Goal: Information Seeking & Learning: Learn about a topic

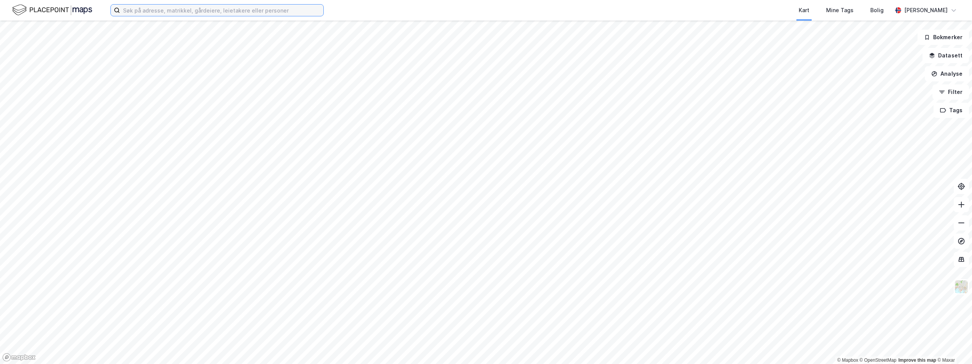
click at [204, 13] on input at bounding box center [221, 10] width 203 height 11
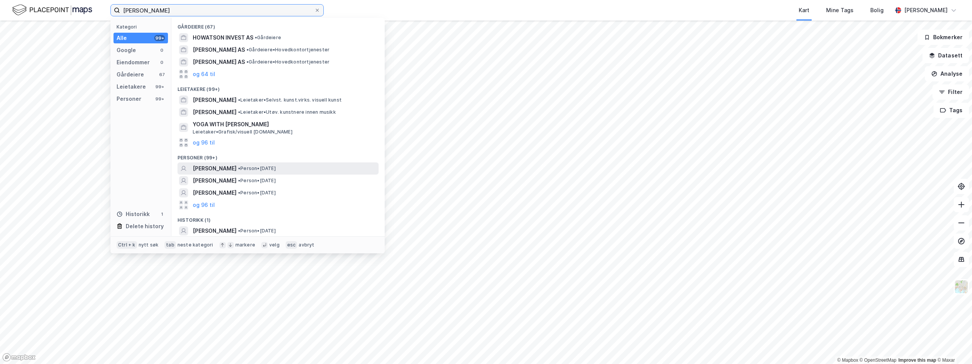
type input "[PERSON_NAME]"
click at [208, 168] on span "[PERSON_NAME]" at bounding box center [215, 168] width 44 height 9
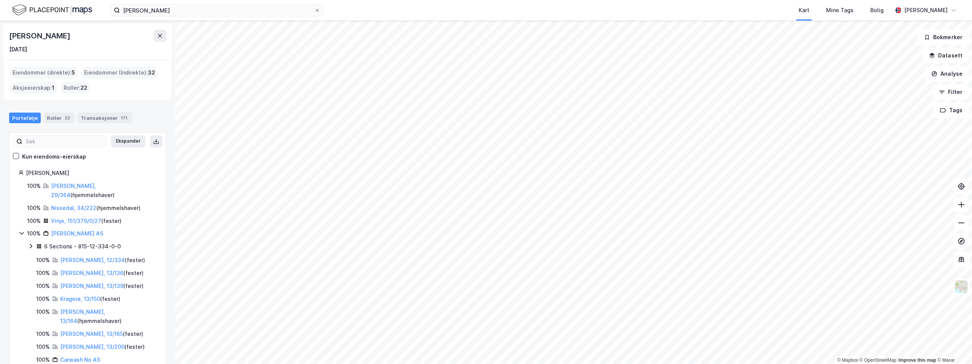
click at [39, 72] on div "Eiendommer (direkte) : 5" at bounding box center [44, 73] width 69 height 12
click at [87, 116] on div "Transaksjoner 171" at bounding box center [105, 118] width 54 height 11
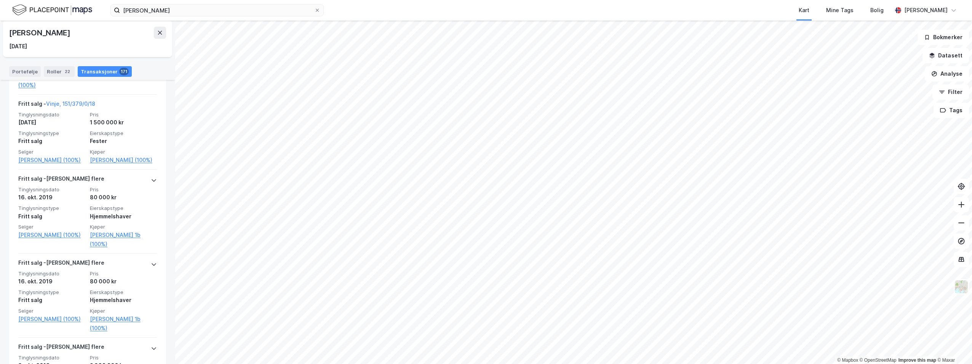
scroll to position [6701, 0]
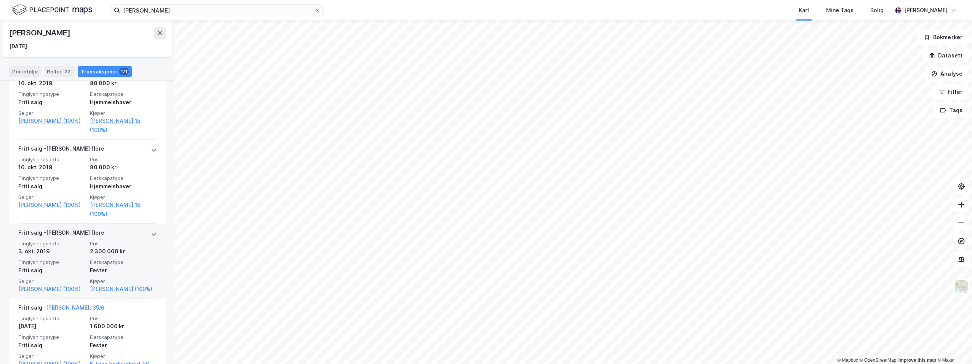
click at [151, 238] on icon at bounding box center [154, 234] width 6 height 6
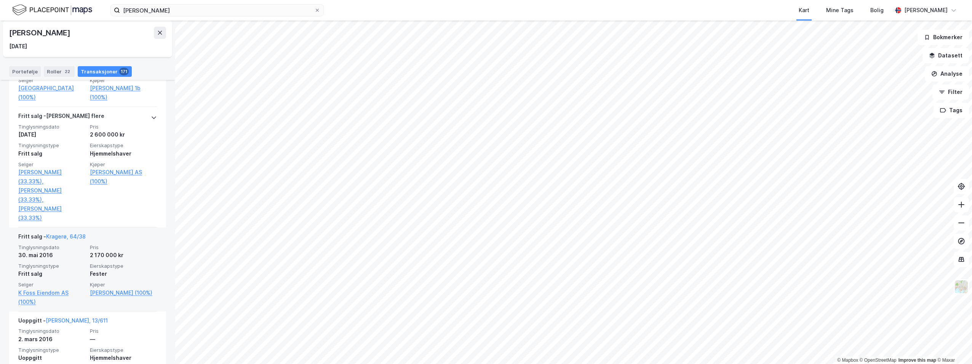
scroll to position [9556, 0]
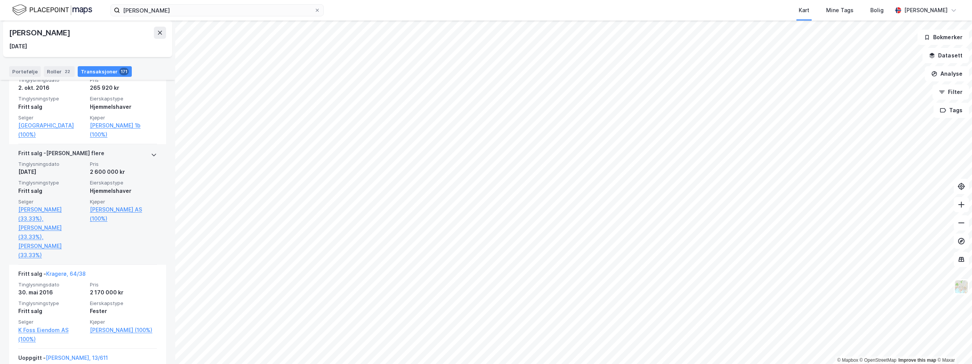
click at [151, 158] on icon at bounding box center [154, 155] width 6 height 6
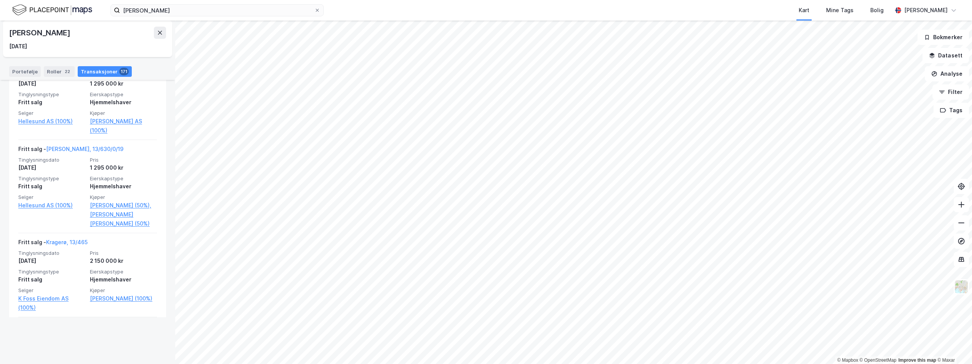
scroll to position [0, 0]
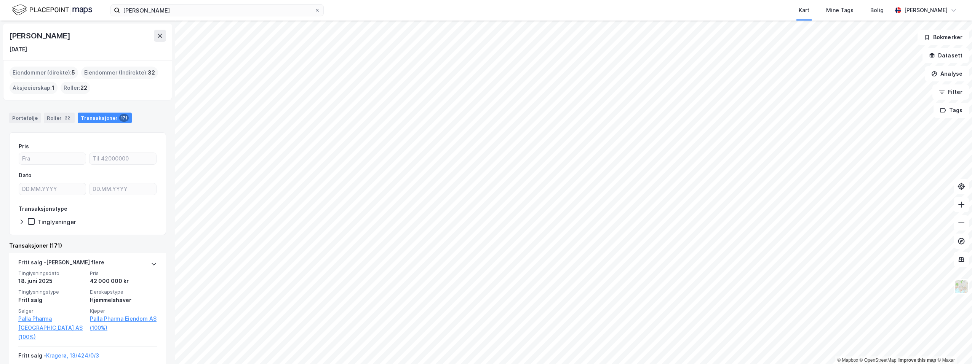
click at [39, 70] on div "Eiendommer (direkte) : 5" at bounding box center [44, 73] width 69 height 12
click at [27, 117] on div "Portefølje" at bounding box center [25, 118] width 32 height 11
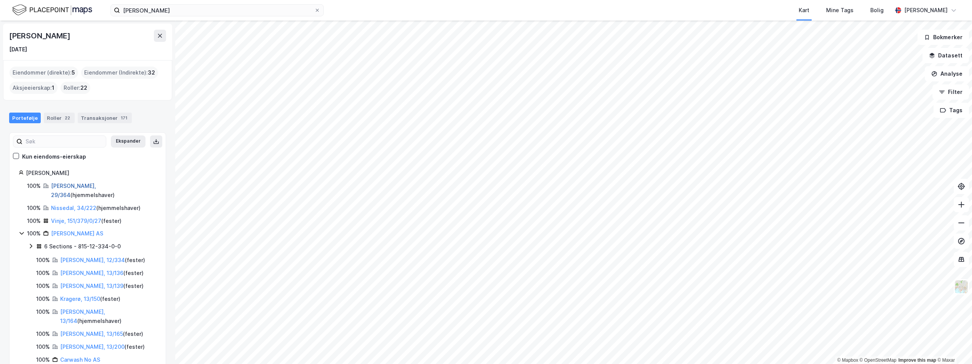
click at [62, 186] on link "[PERSON_NAME], 29/364" at bounding box center [73, 191] width 45 height 16
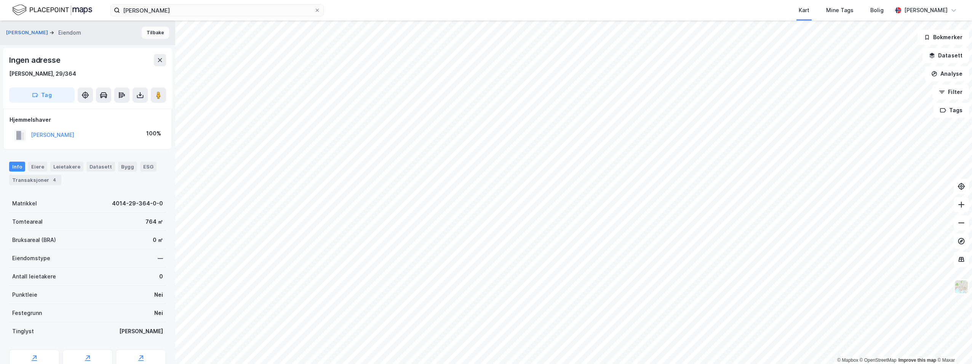
click at [147, 34] on button "Tilbake" at bounding box center [155, 33] width 27 height 12
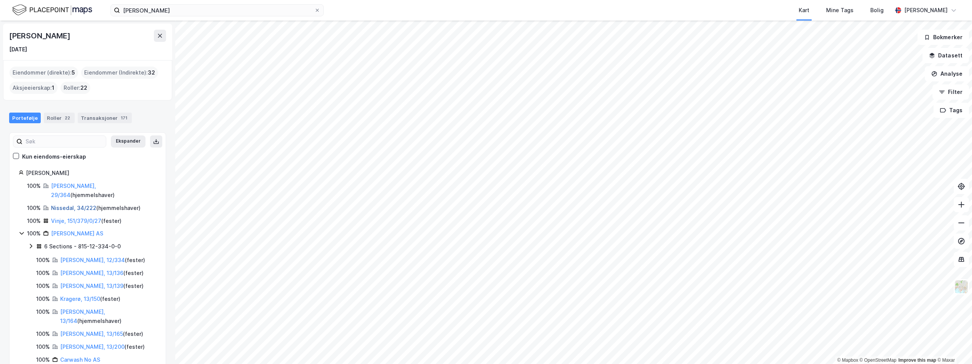
click at [69, 205] on link "Nissedal, 34/222" at bounding box center [73, 208] width 45 height 6
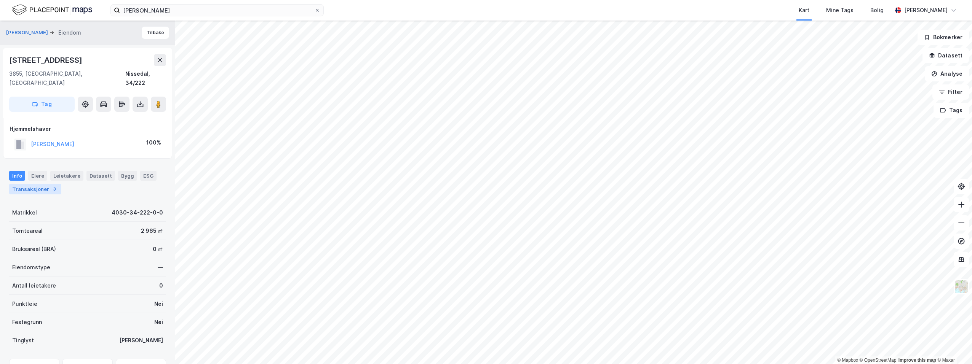
click at [34, 184] on div "Transaksjoner 3" at bounding box center [35, 189] width 52 height 11
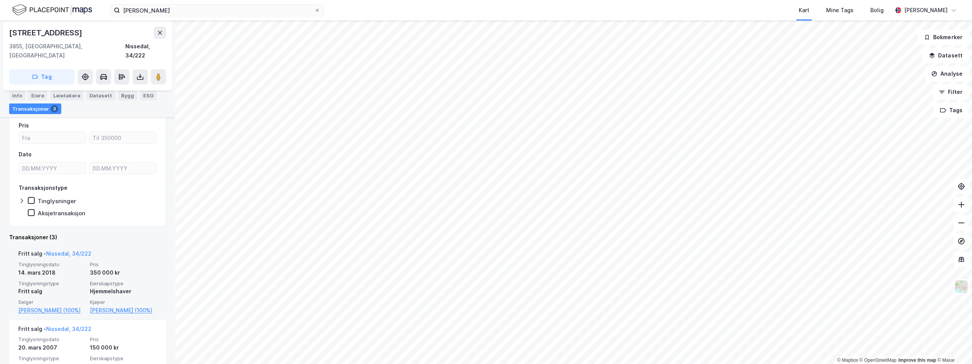
scroll to position [90, 0]
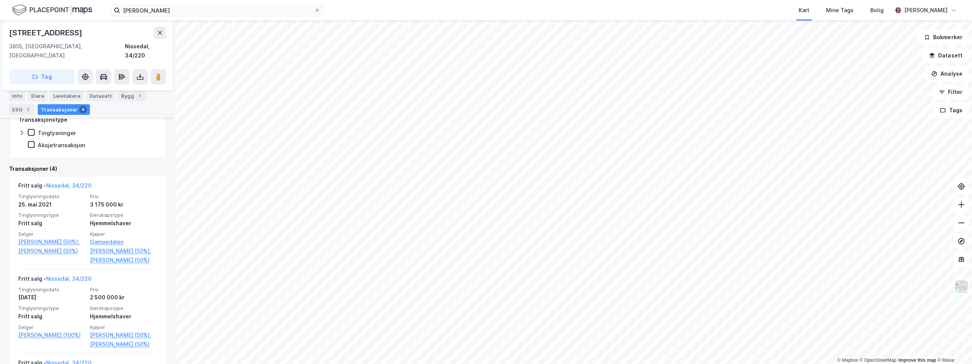
scroll to position [152, 0]
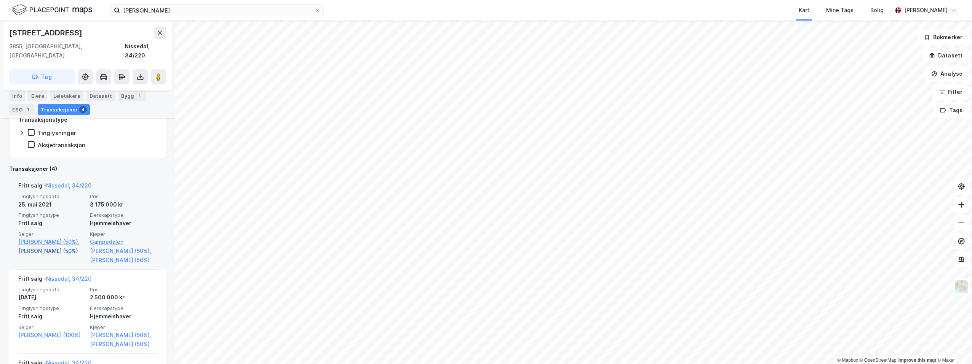
click at [46, 250] on link "[PERSON_NAME] (50%)" at bounding box center [51, 251] width 67 height 9
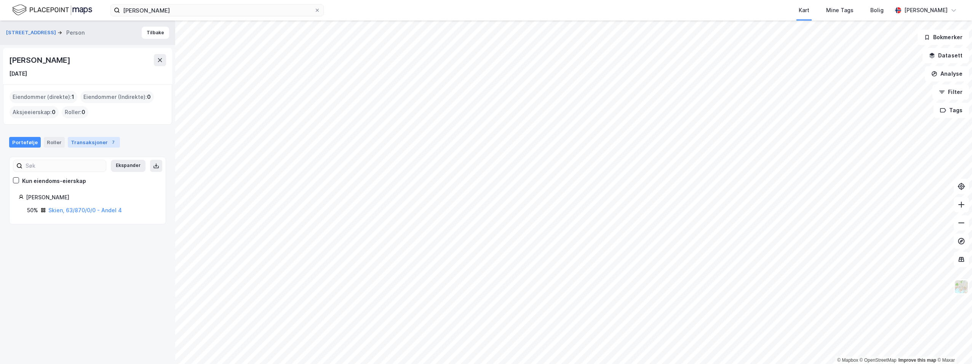
click at [91, 140] on div "Transaksjoner 7" at bounding box center [94, 142] width 52 height 11
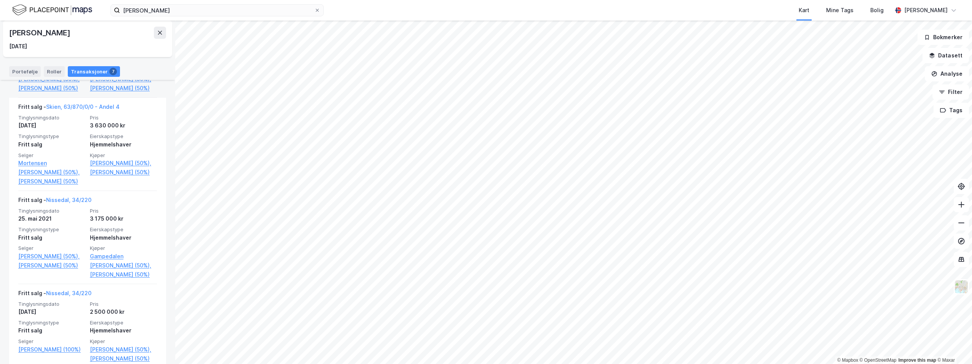
scroll to position [267, 0]
click at [157, 33] on icon at bounding box center [160, 33] width 6 height 6
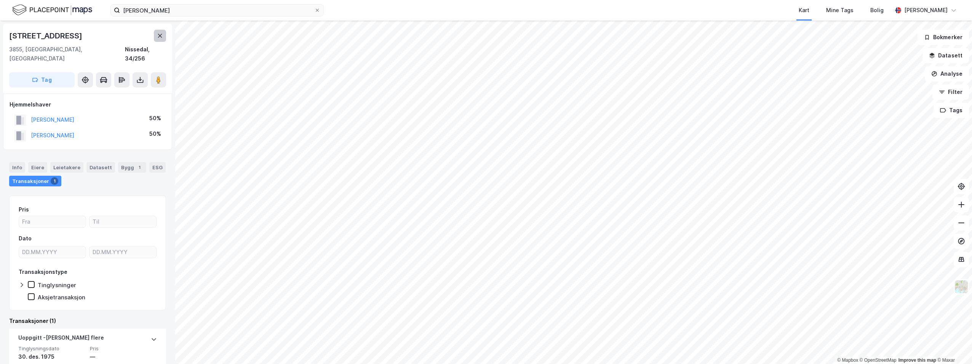
click at [162, 35] on icon at bounding box center [160, 36] width 6 height 6
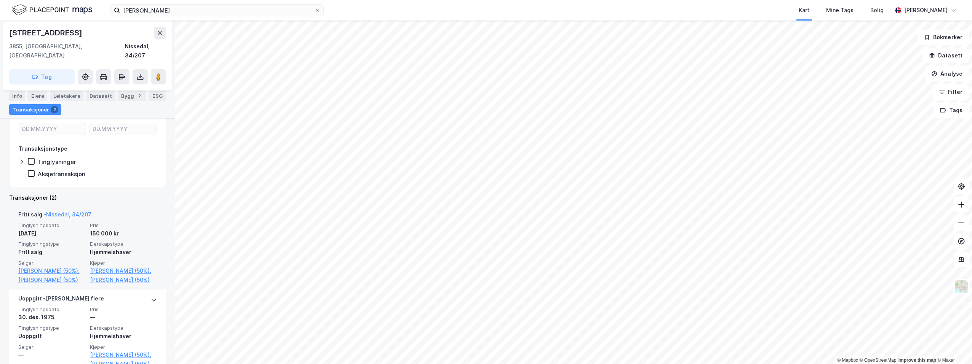
scroll to position [150, 0]
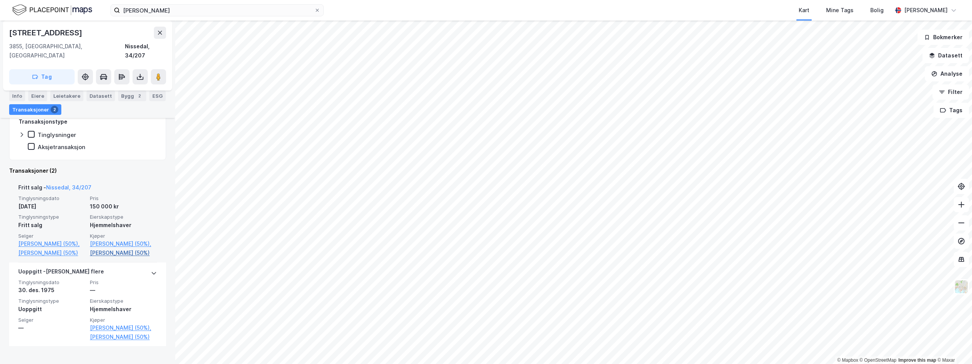
click at [117, 253] on link "[PERSON_NAME] (50%)" at bounding box center [123, 253] width 67 height 9
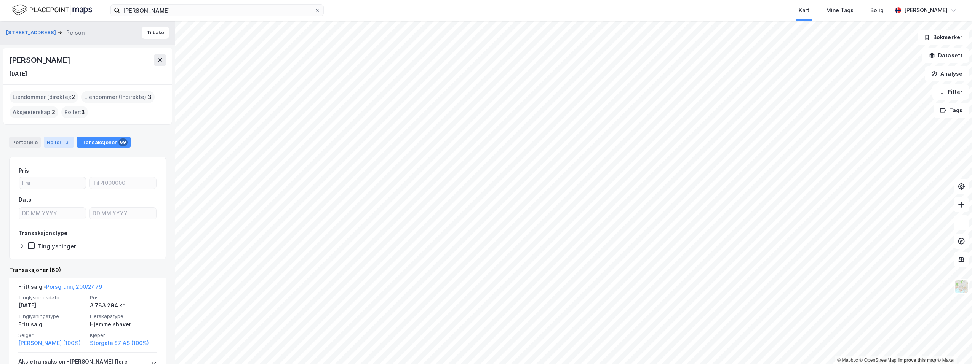
click at [55, 144] on div "Roller 3" at bounding box center [59, 142] width 30 height 11
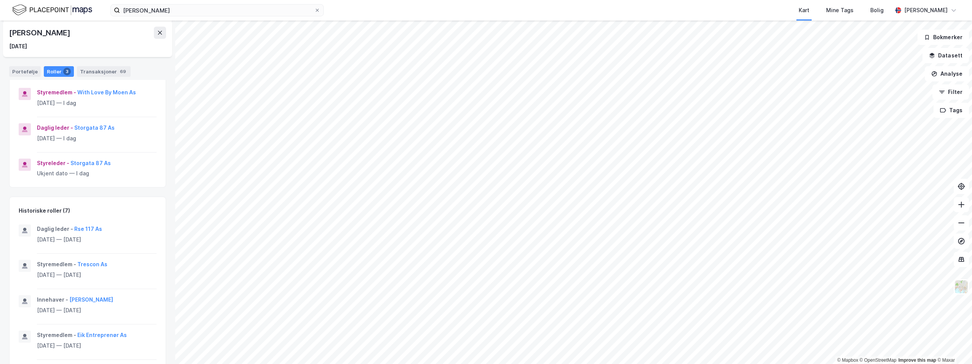
scroll to position [15, 0]
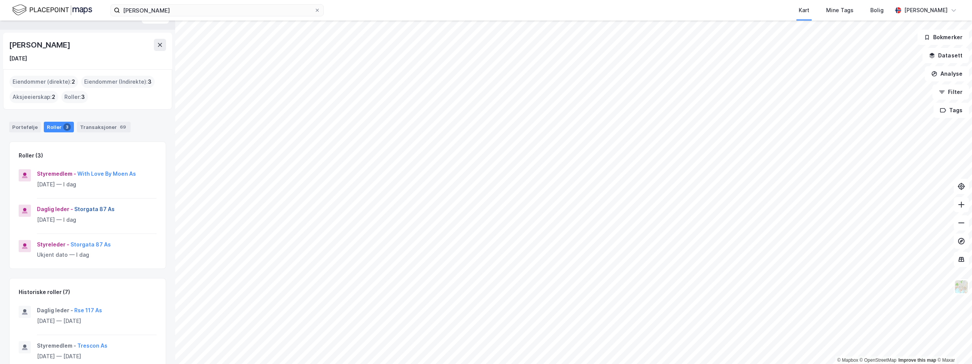
click at [0, 0] on button "Storgata 87 As" at bounding box center [0, 0] width 0 height 0
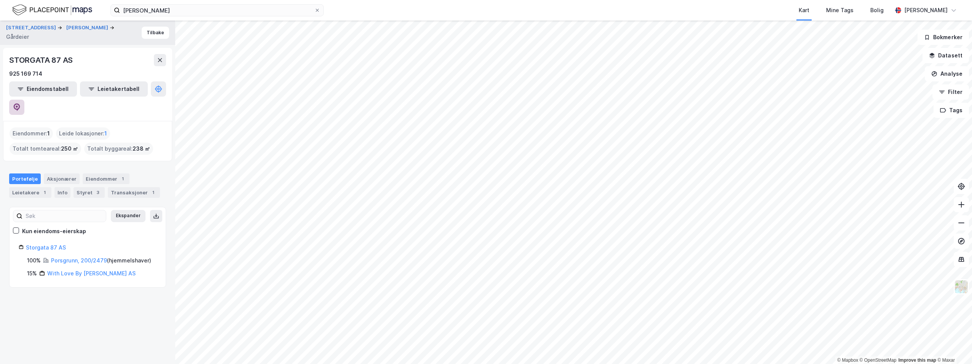
click at [21, 104] on icon at bounding box center [17, 108] width 8 height 8
click at [142, 34] on button "Tilbake" at bounding box center [155, 33] width 27 height 12
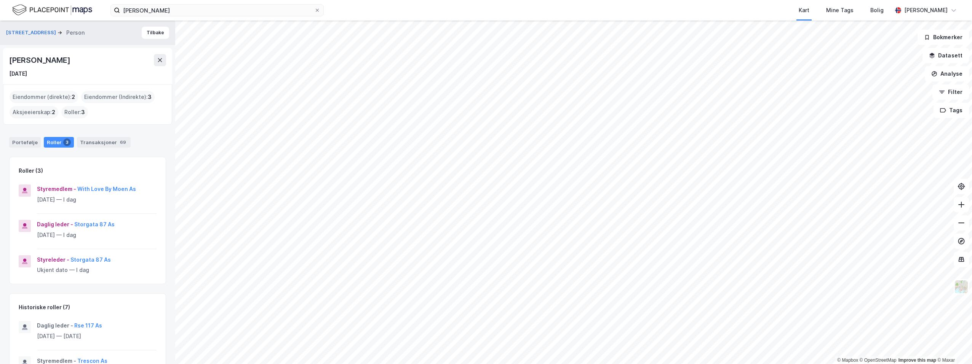
click at [142, 34] on button "Tilbake" at bounding box center [155, 33] width 27 height 12
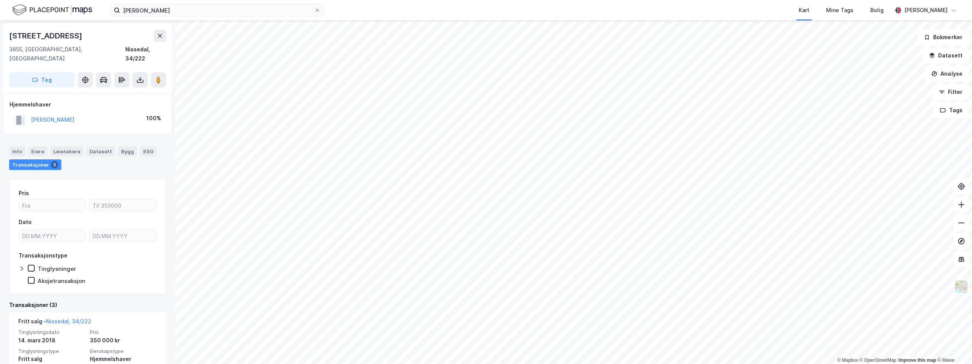
click at [442, 3] on div "Kart Mine Tags Bolig" at bounding box center [625, 10] width 531 height 21
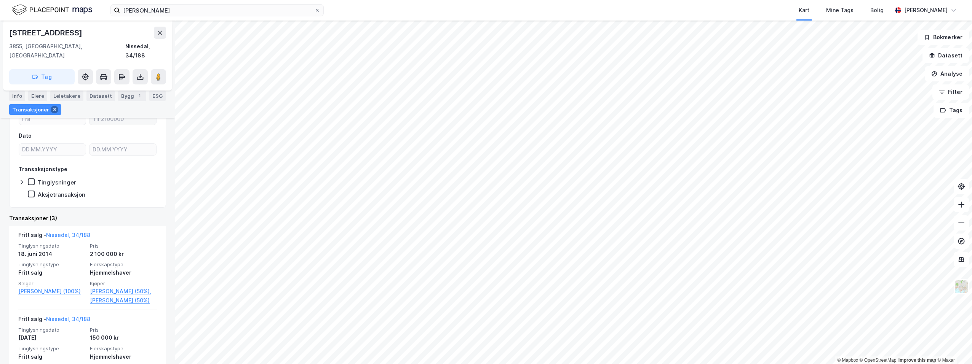
scroll to position [114, 0]
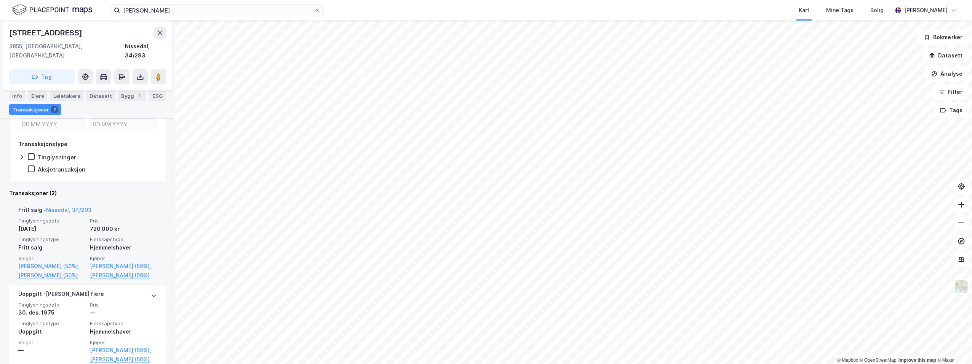
scroll to position [152, 0]
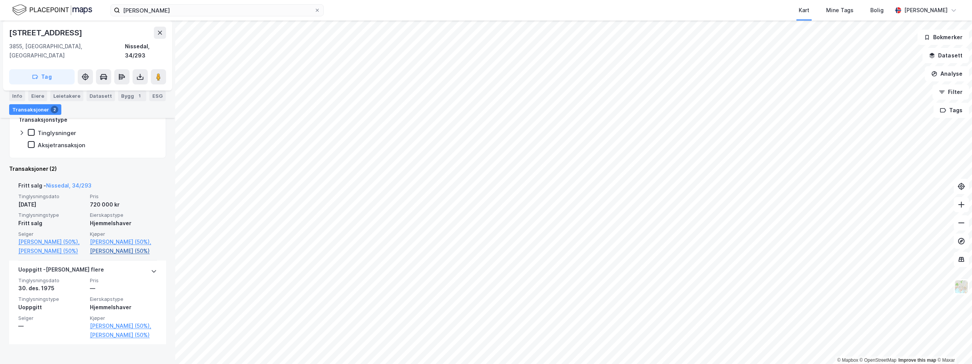
click at [112, 252] on link "[PERSON_NAME] (50%)" at bounding box center [123, 251] width 67 height 9
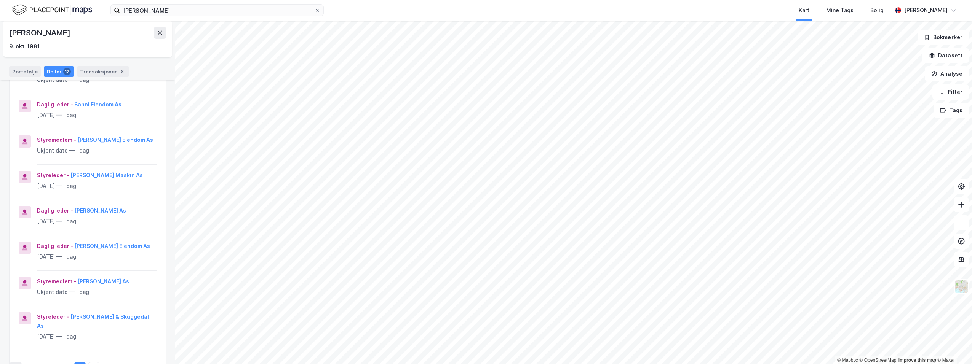
scroll to position [38, 0]
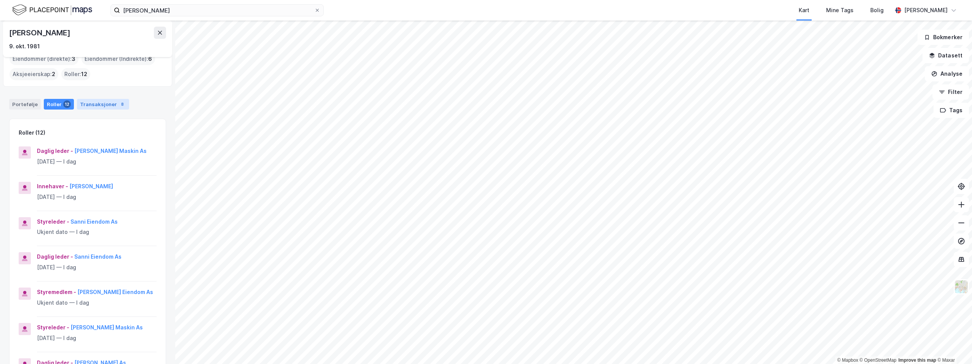
click at [103, 103] on div "Transaksjoner 8" at bounding box center [103, 104] width 52 height 11
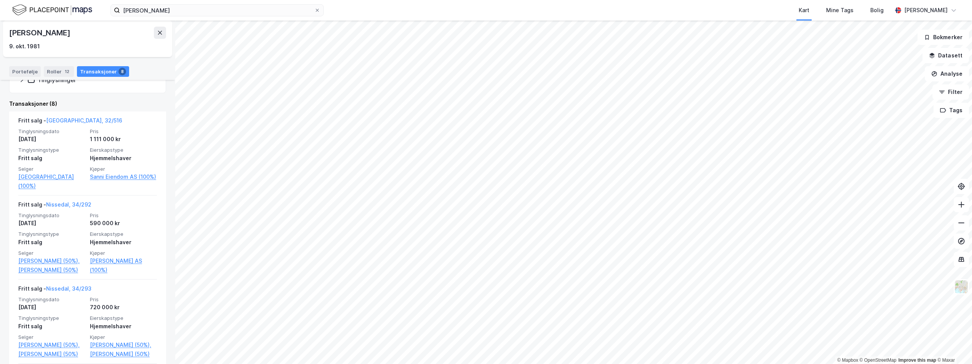
scroll to position [67, 0]
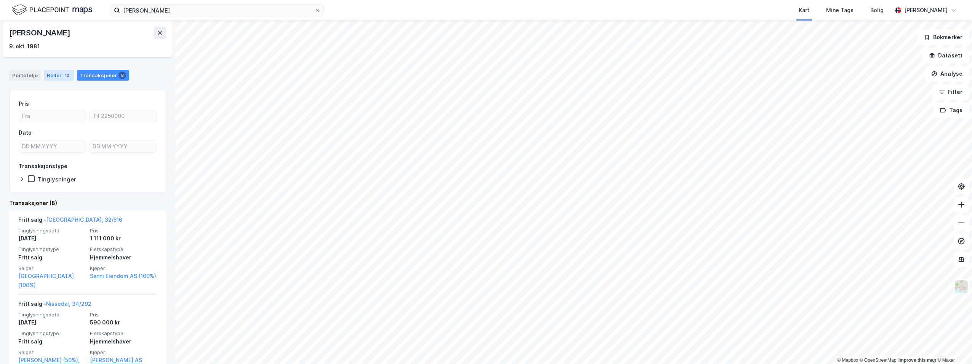
click at [54, 72] on div "Roller 12" at bounding box center [59, 75] width 30 height 11
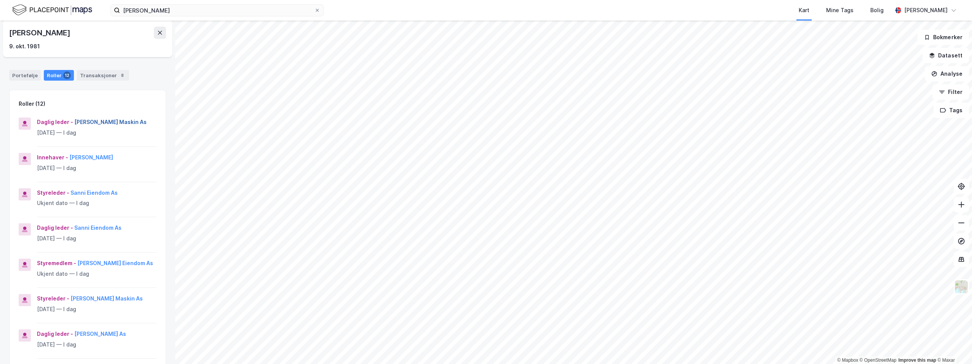
click at [0, 0] on button "[PERSON_NAME] Maskin As" at bounding box center [0, 0] width 0 height 0
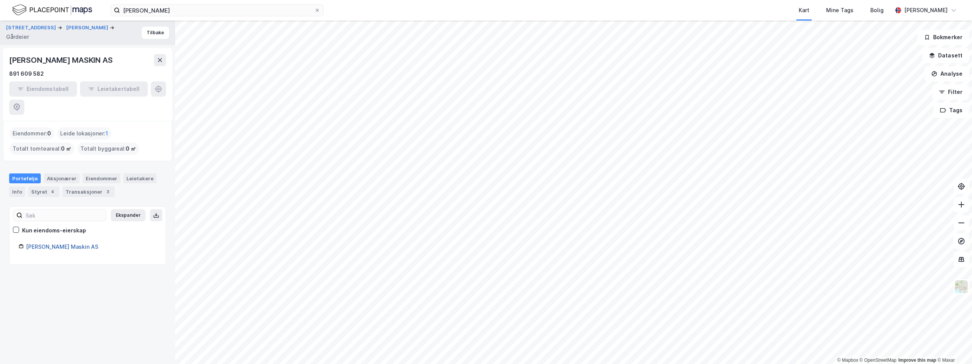
click at [66, 244] on link "[PERSON_NAME] Maskin AS" at bounding box center [62, 247] width 72 height 6
click at [150, 33] on button "Tilbake" at bounding box center [155, 33] width 27 height 12
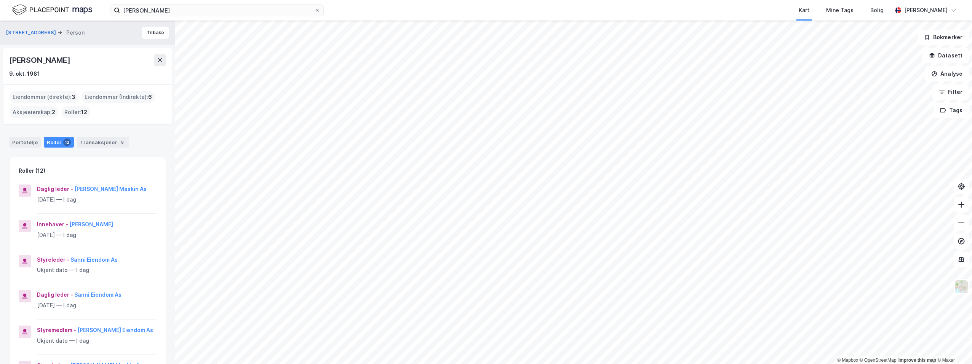
drag, startPoint x: 93, startPoint y: 60, endPoint x: 4, endPoint y: 61, distance: 89.1
click at [4, 61] on div "[PERSON_NAME] [DATE]" at bounding box center [87, 66] width 169 height 37
drag, startPoint x: 4, startPoint y: 61, endPoint x: 24, endPoint y: 59, distance: 19.9
copy div "[PERSON_NAME]"
click at [33, 96] on div "Eiendommer (direkte) : 3" at bounding box center [44, 97] width 69 height 12
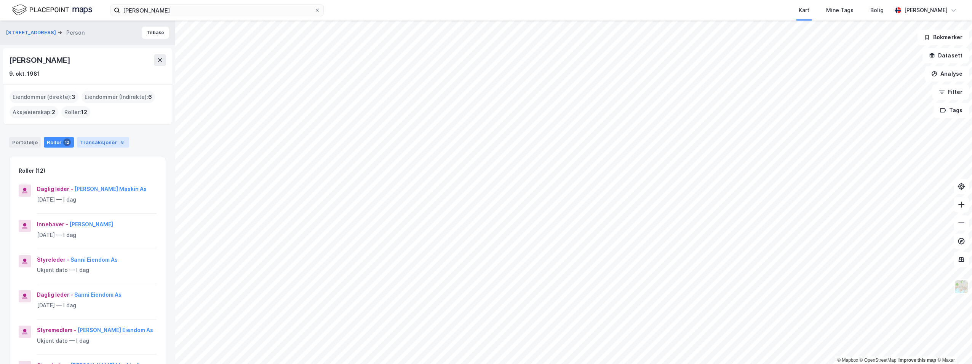
click at [94, 141] on div "Transaksjoner 8" at bounding box center [103, 142] width 52 height 11
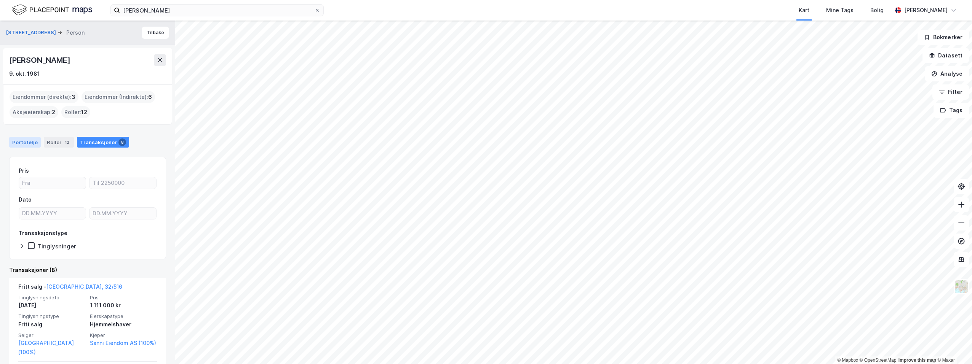
click at [26, 142] on div "Portefølje" at bounding box center [25, 142] width 32 height 11
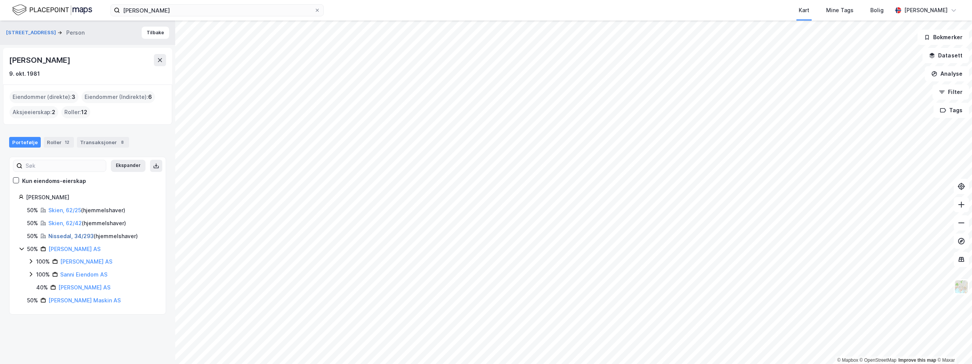
click at [64, 236] on link "Nissedal, 34/293" at bounding box center [70, 236] width 45 height 6
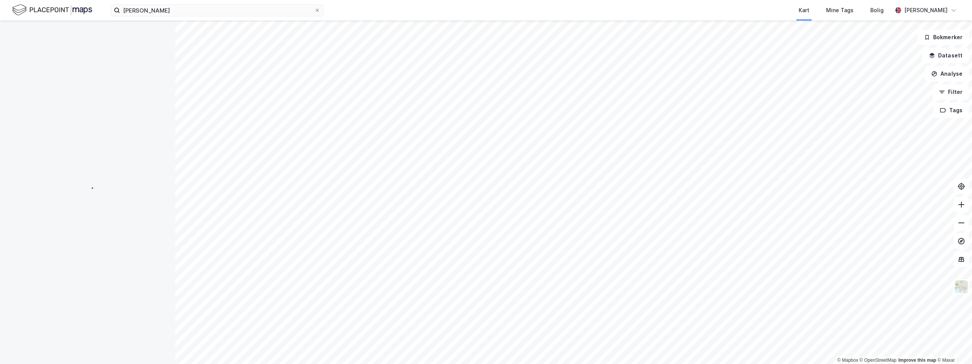
scroll to position [57, 0]
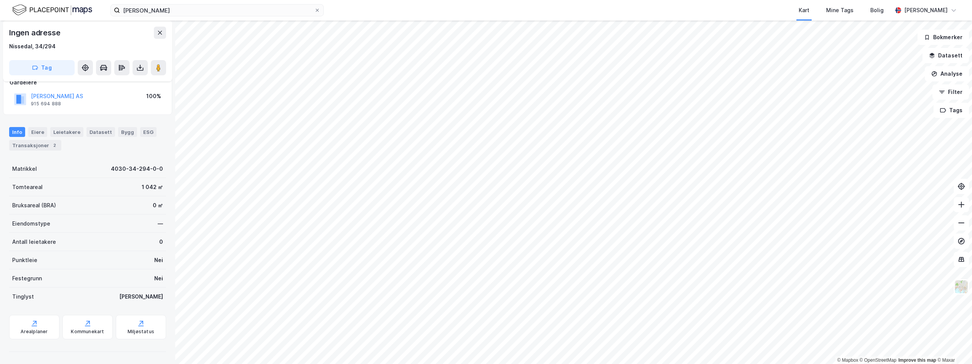
scroll to position [49, 0]
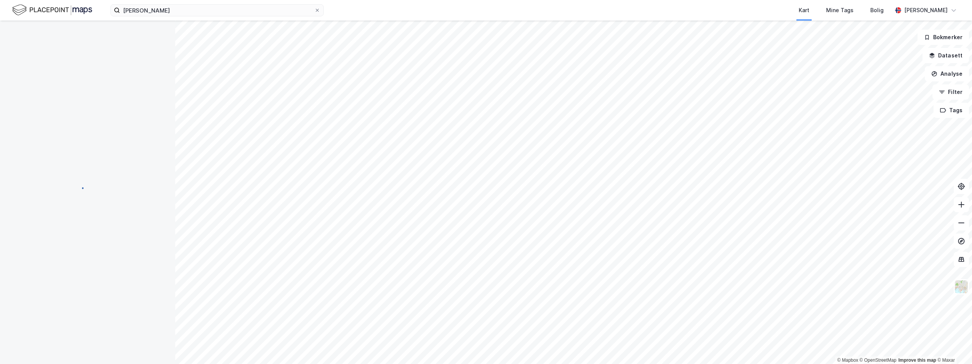
scroll to position [49, 0]
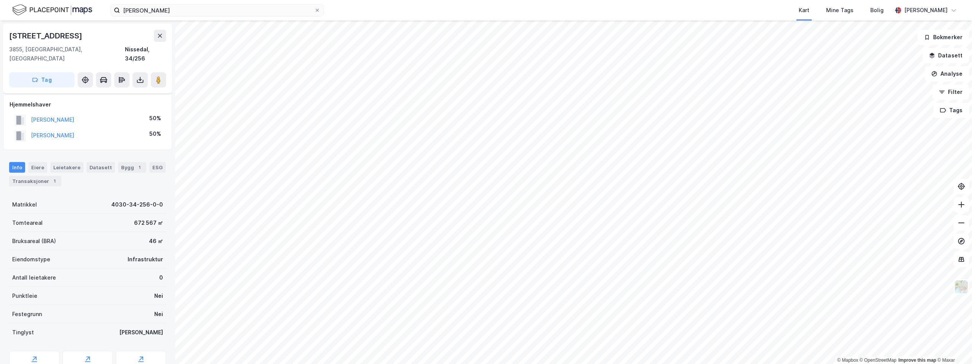
scroll to position [49, 0]
